Goal: Information Seeking & Learning: Learn about a topic

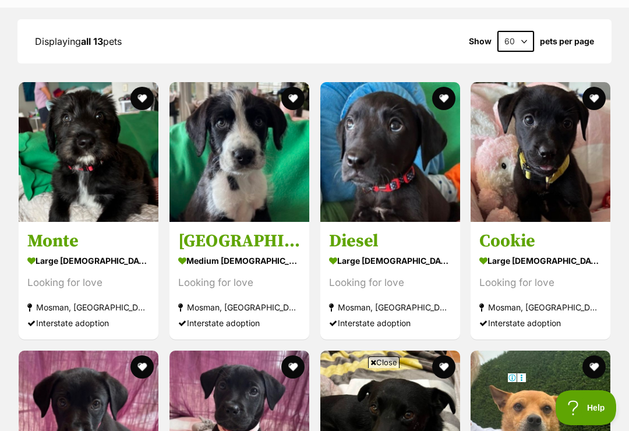
scroll to position [1119, 0]
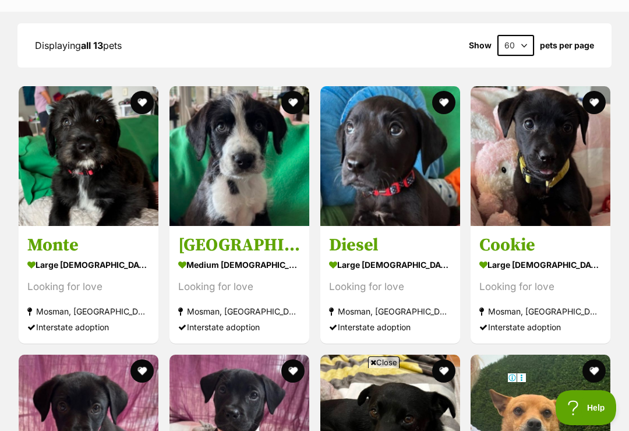
click at [238, 154] on img at bounding box center [239, 156] width 140 height 140
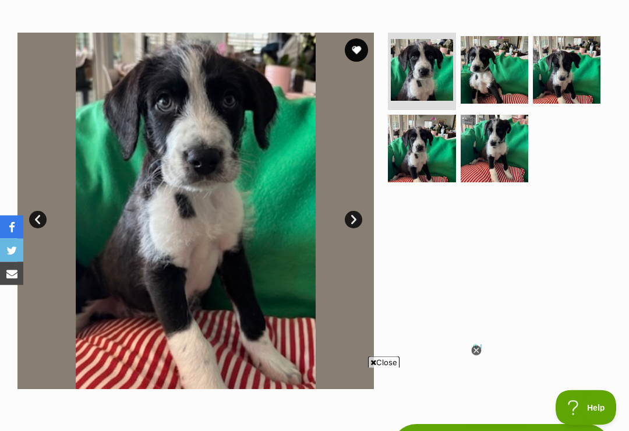
scroll to position [210, 0]
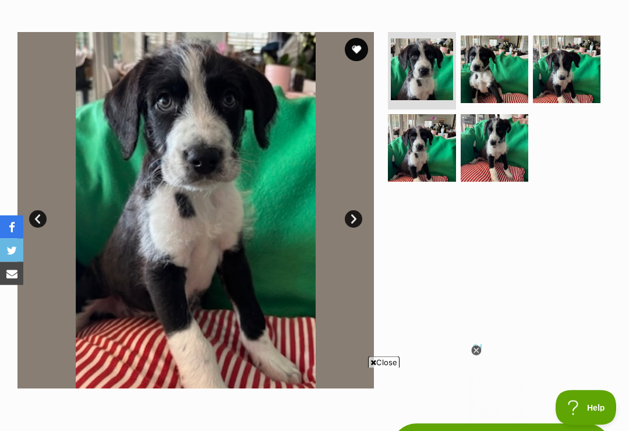
click at [479, 356] on icon at bounding box center [476, 351] width 10 height 10
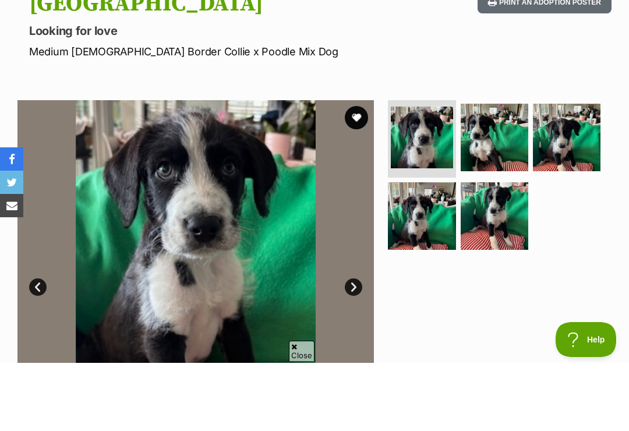
scroll to position [142, 0]
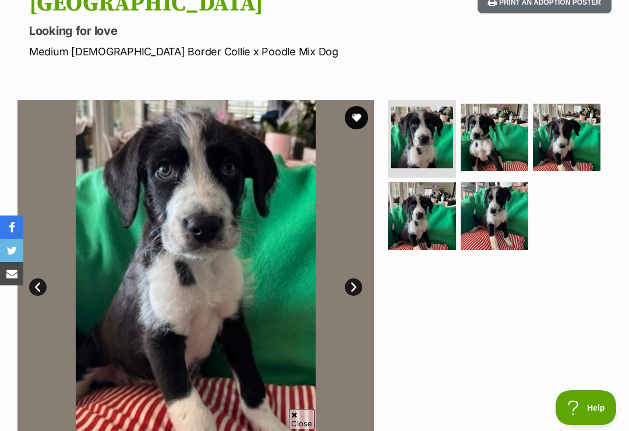
click at [500, 218] on img at bounding box center [495, 216] width 68 height 68
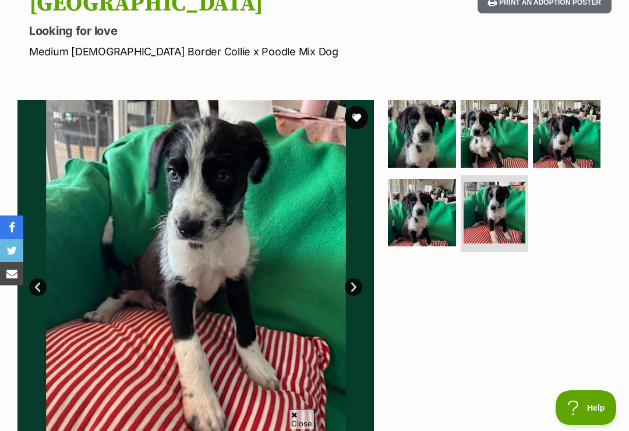
click at [355, 283] on link "Next" at bounding box center [353, 286] width 17 height 17
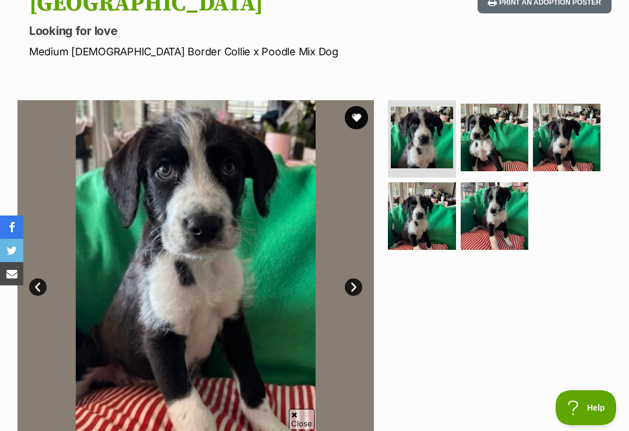
click at [359, 285] on link "Next" at bounding box center [353, 286] width 17 height 17
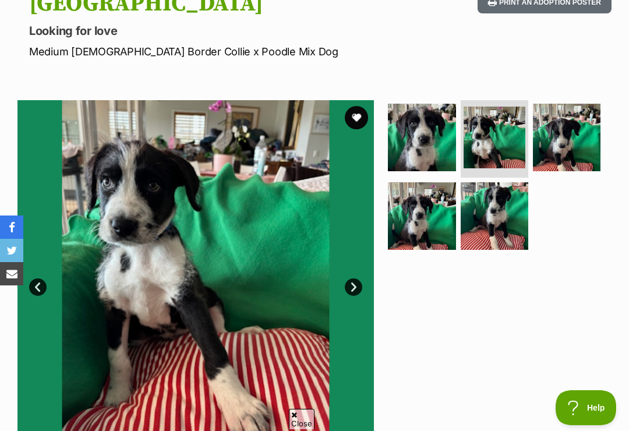
click at [349, 294] on link "Next" at bounding box center [353, 286] width 17 height 17
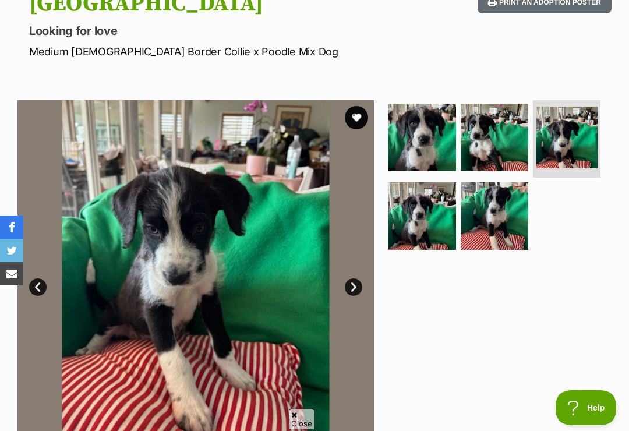
click at [356, 292] on link "Next" at bounding box center [353, 286] width 17 height 17
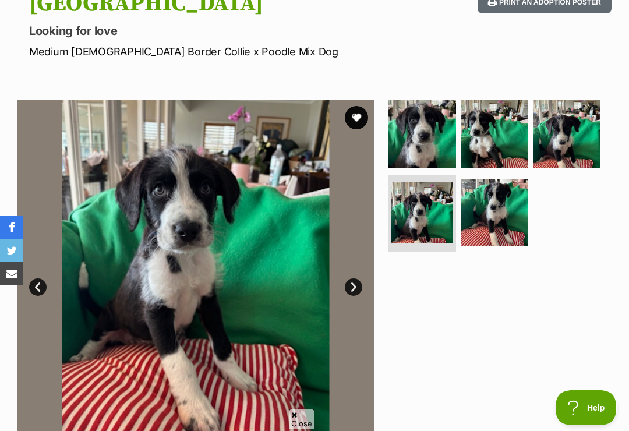
click at [356, 290] on link "Next" at bounding box center [353, 286] width 17 height 17
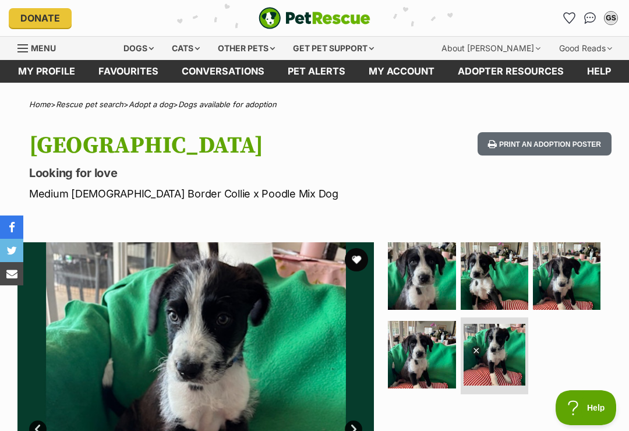
scroll to position [0, 0]
